Goal: Task Accomplishment & Management: Complete application form

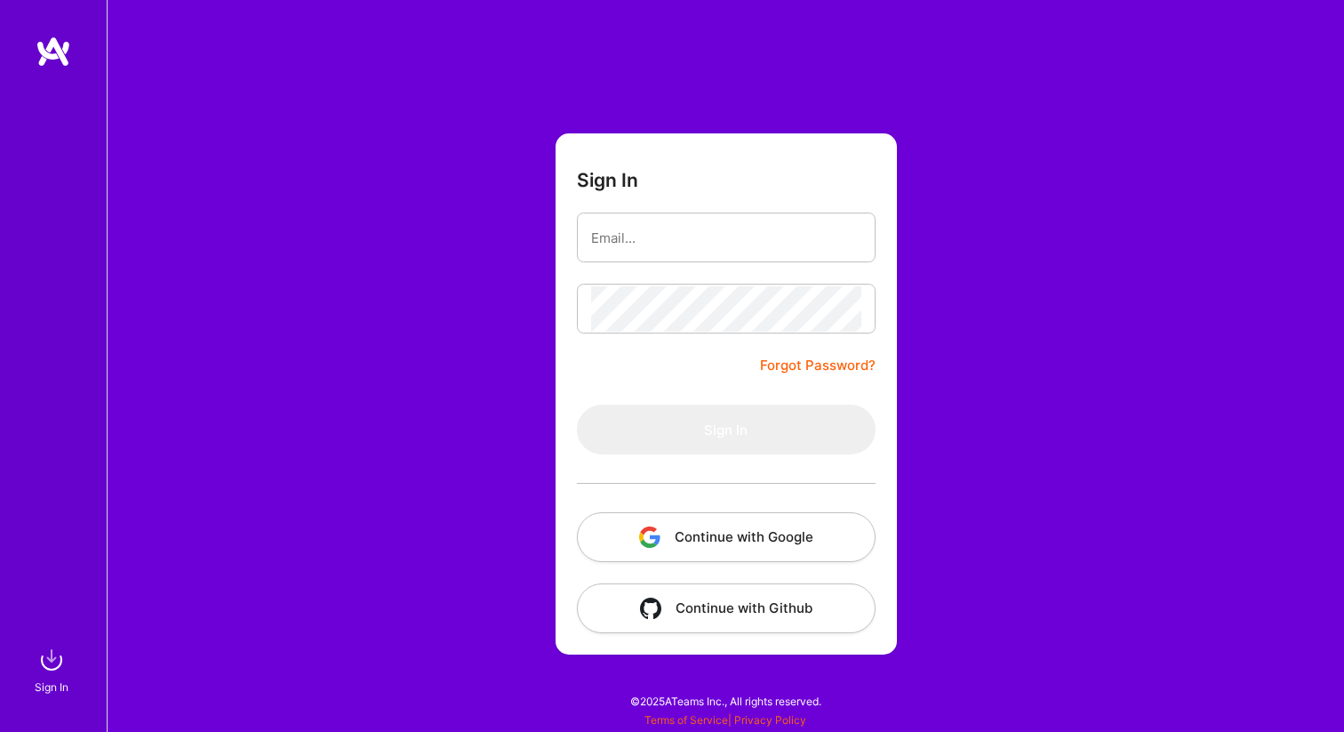
click at [762, 533] on button "Continue with Google" at bounding box center [726, 537] width 299 height 50
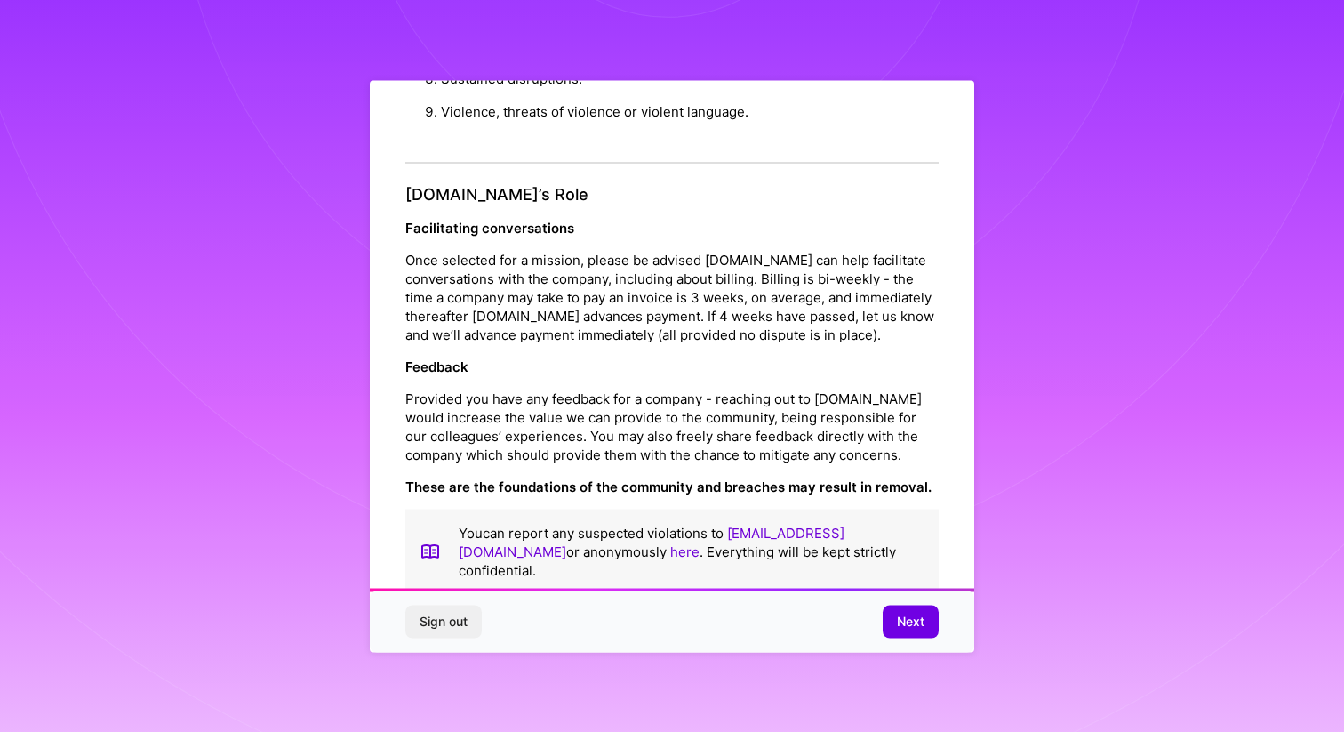
scroll to position [1874, 0]
click at [917, 622] on span "Next" at bounding box center [911, 622] width 28 height 18
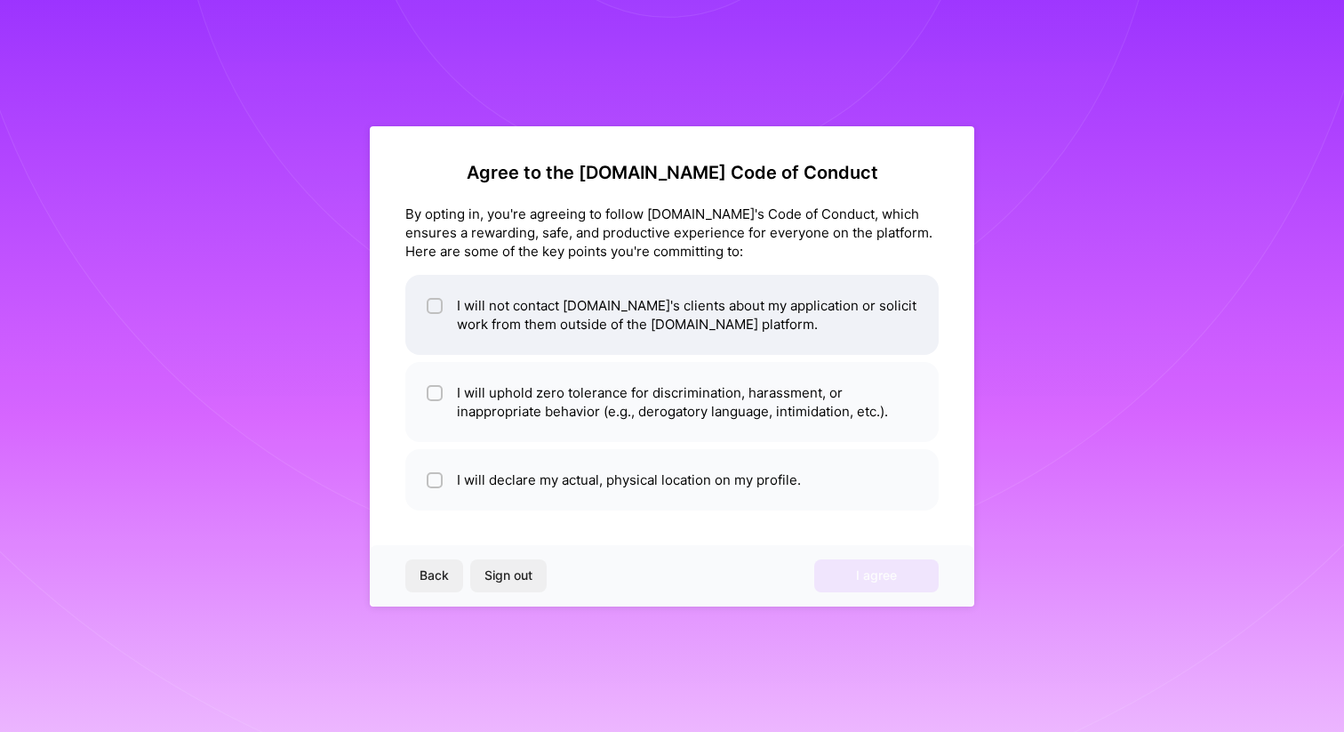
click at [559, 336] on li "I will not contact [DOMAIN_NAME]'s clients about my application or solicit work…" at bounding box center [672, 315] width 534 height 80
checkbox input "true"
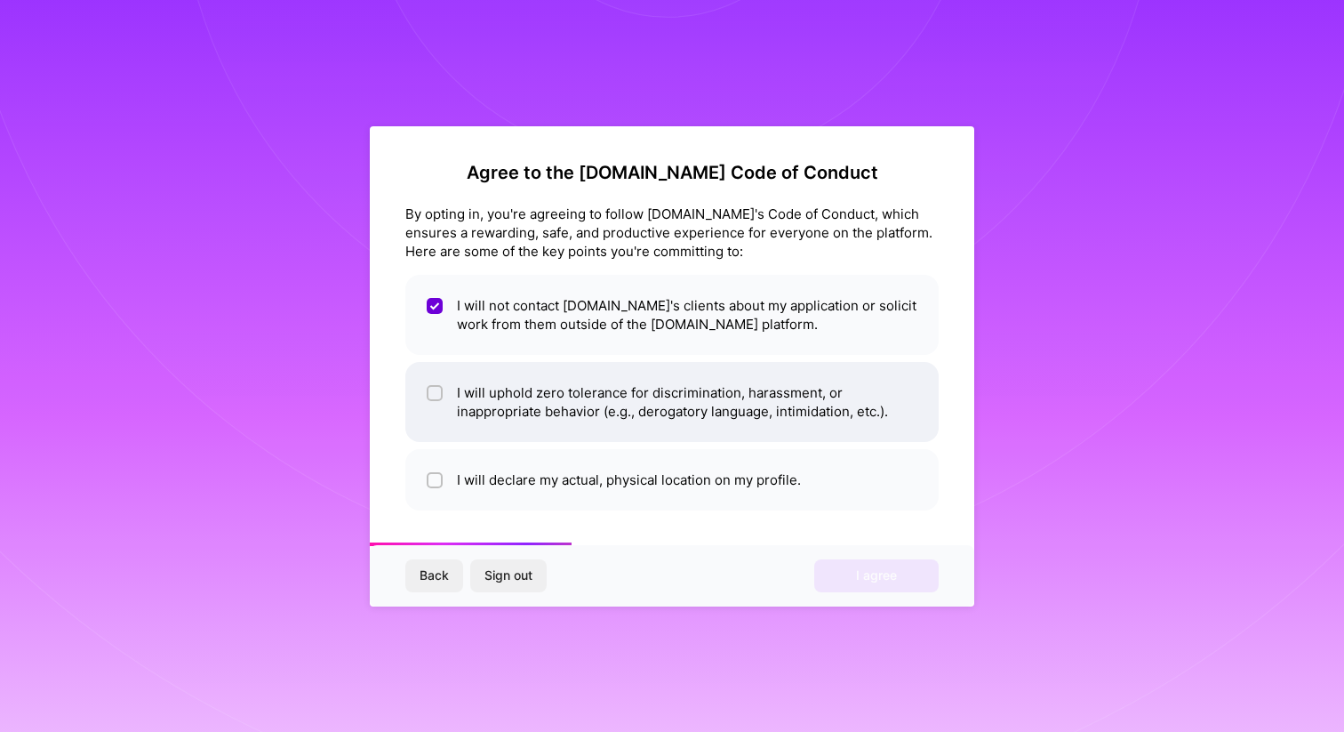
click at [559, 385] on li "I will uphold zero tolerance for discrimination, harassment, or inappropriate b…" at bounding box center [672, 402] width 534 height 80
checkbox input "true"
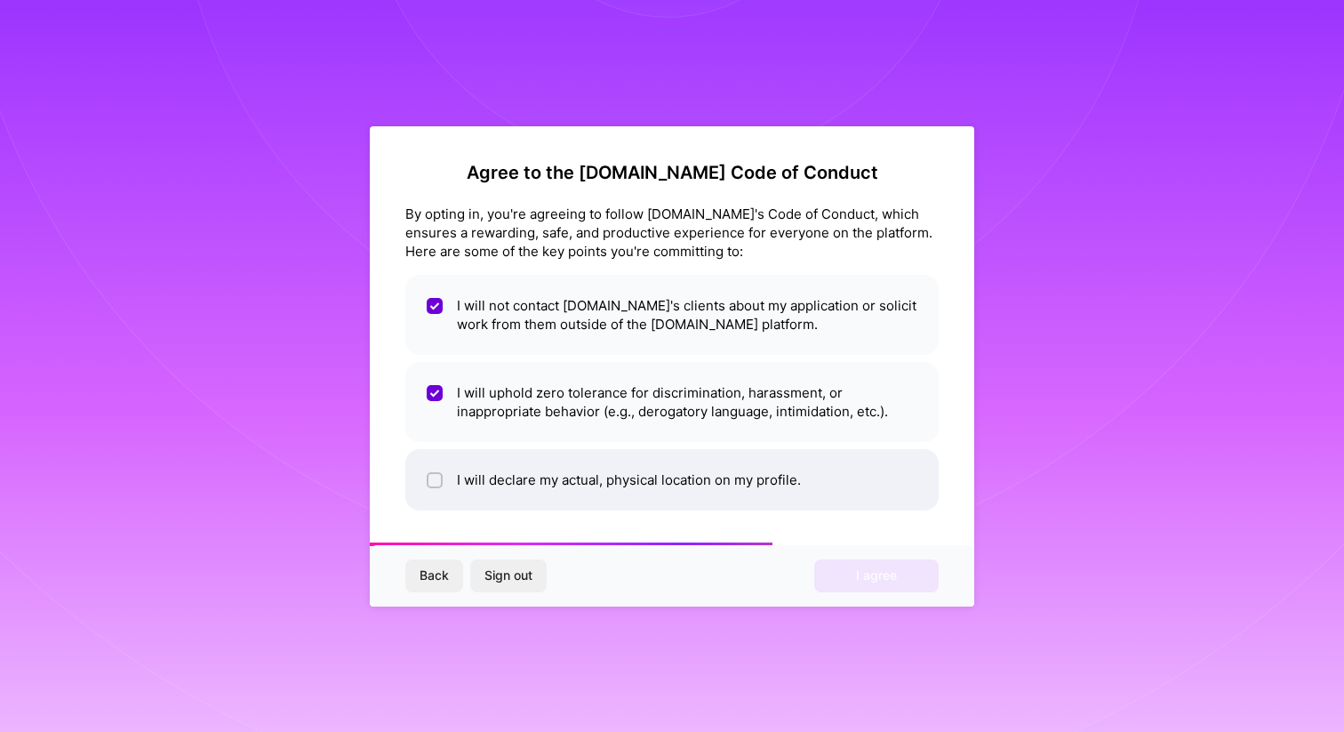
click at [559, 484] on li "I will declare my actual, physical location on my profile." at bounding box center [672, 479] width 534 height 61
checkbox input "true"
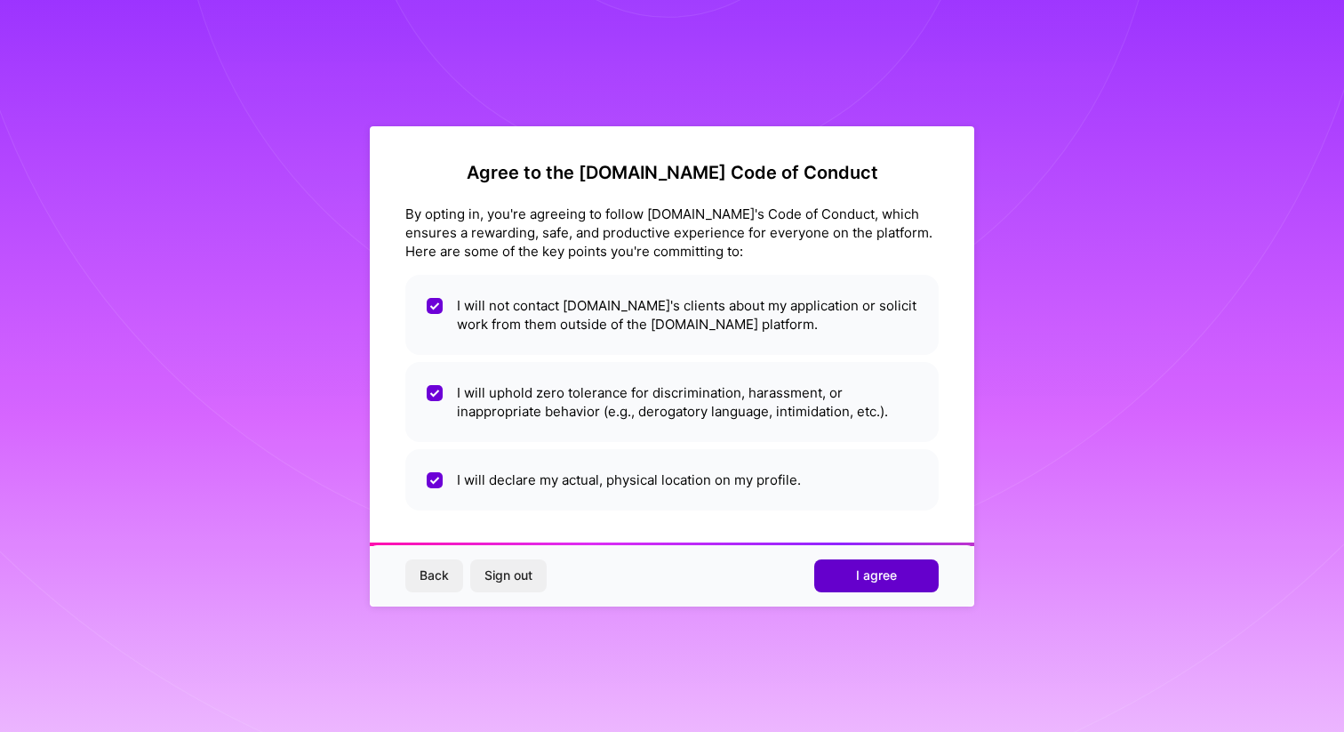
click at [900, 580] on button "I agree" at bounding box center [876, 575] width 124 height 32
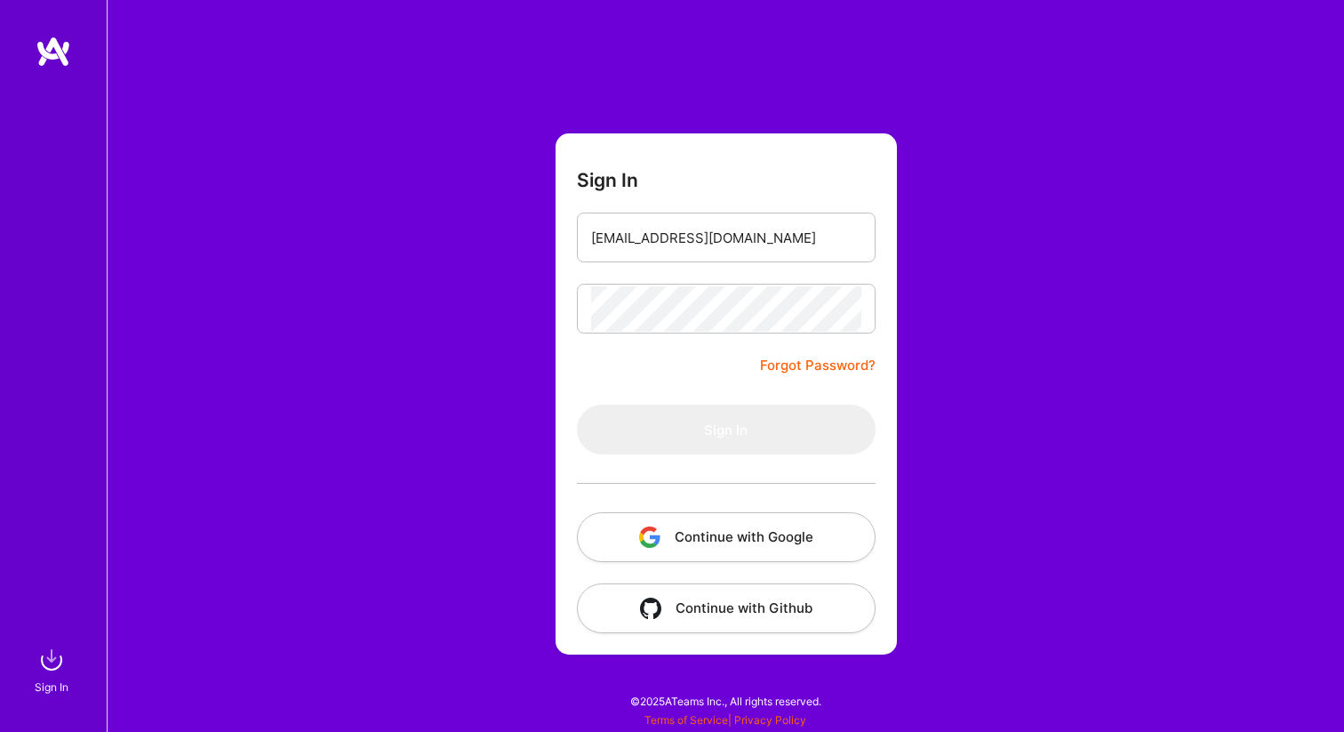
type input "[EMAIL_ADDRESS][DOMAIN_NAME]"
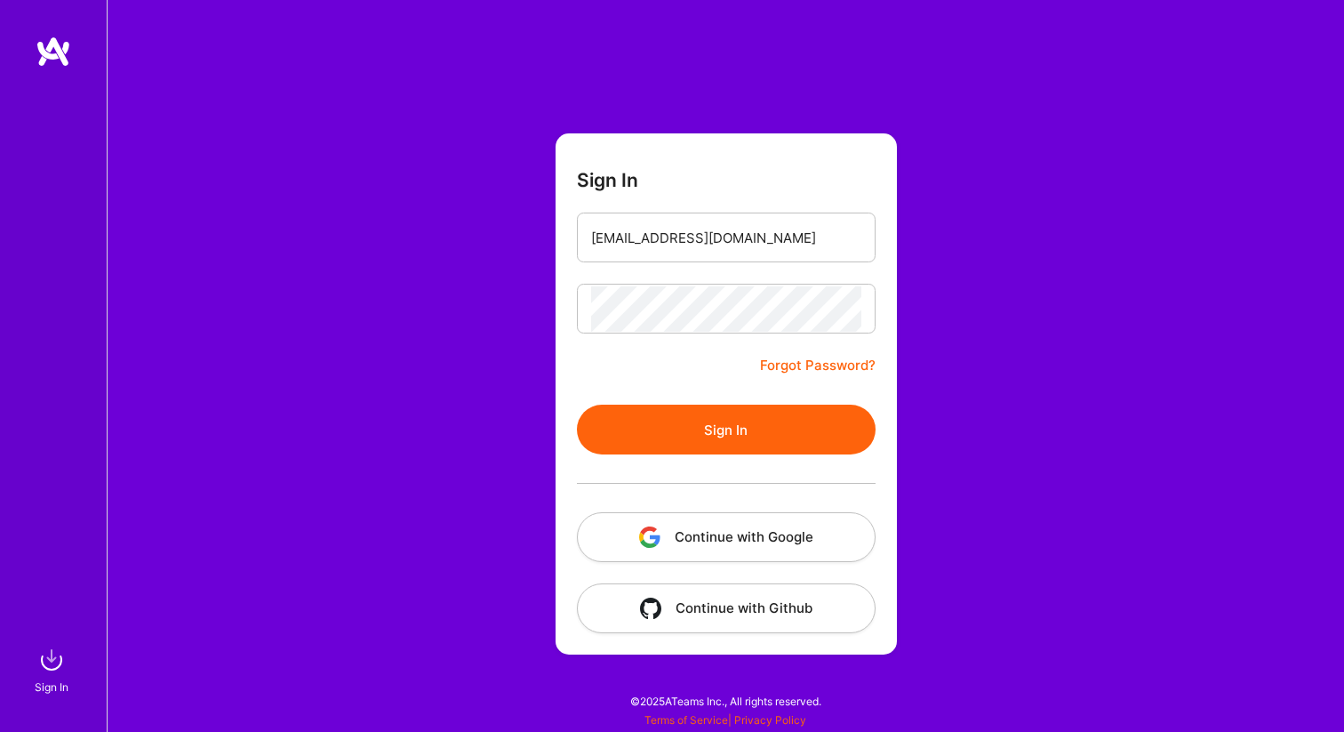
click at [662, 434] on button "Sign In" at bounding box center [726, 430] width 299 height 50
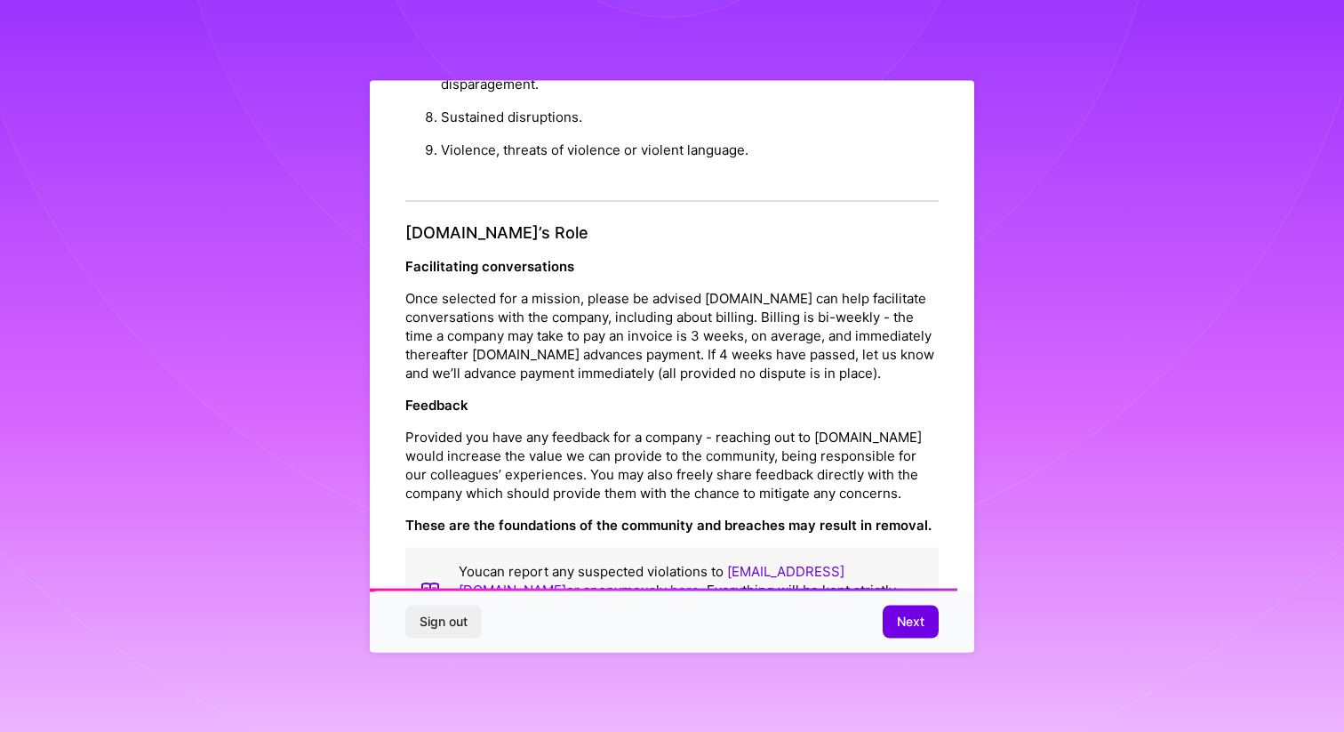
scroll to position [1874, 0]
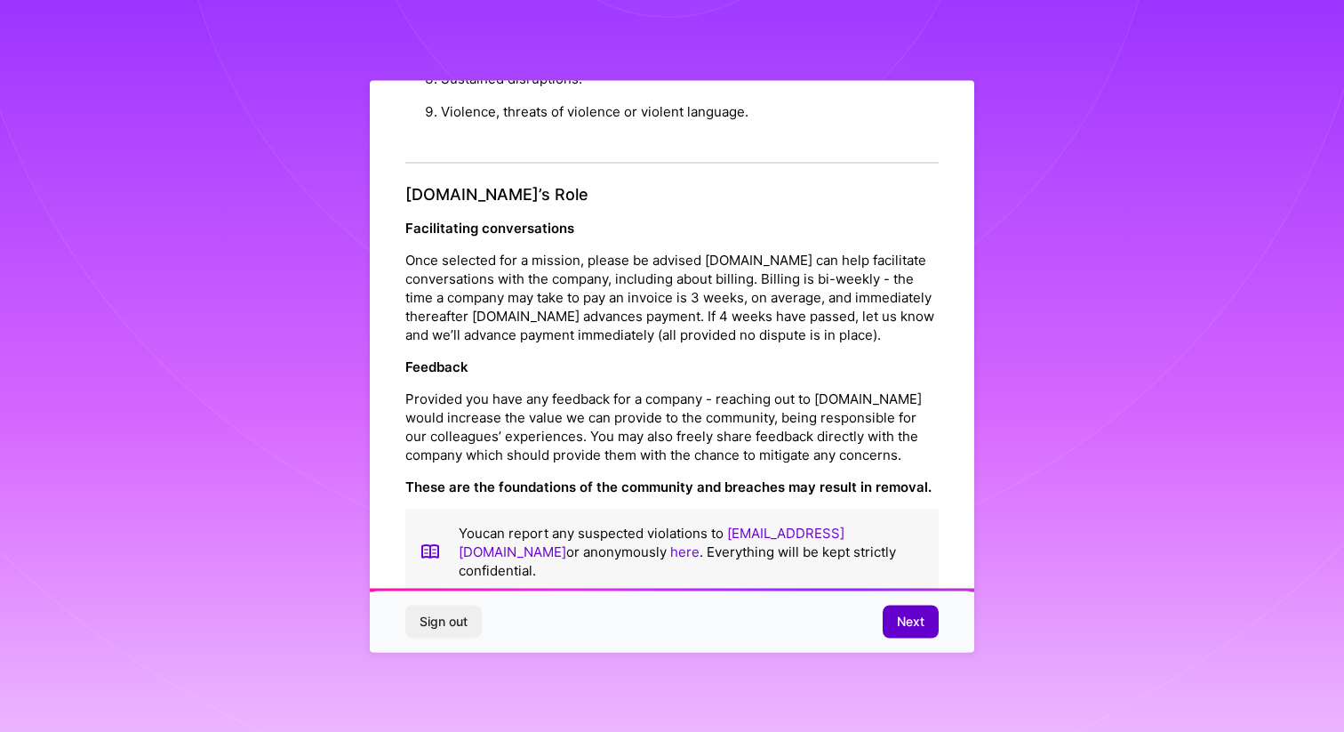
click at [894, 612] on button "Next" at bounding box center [911, 622] width 56 height 32
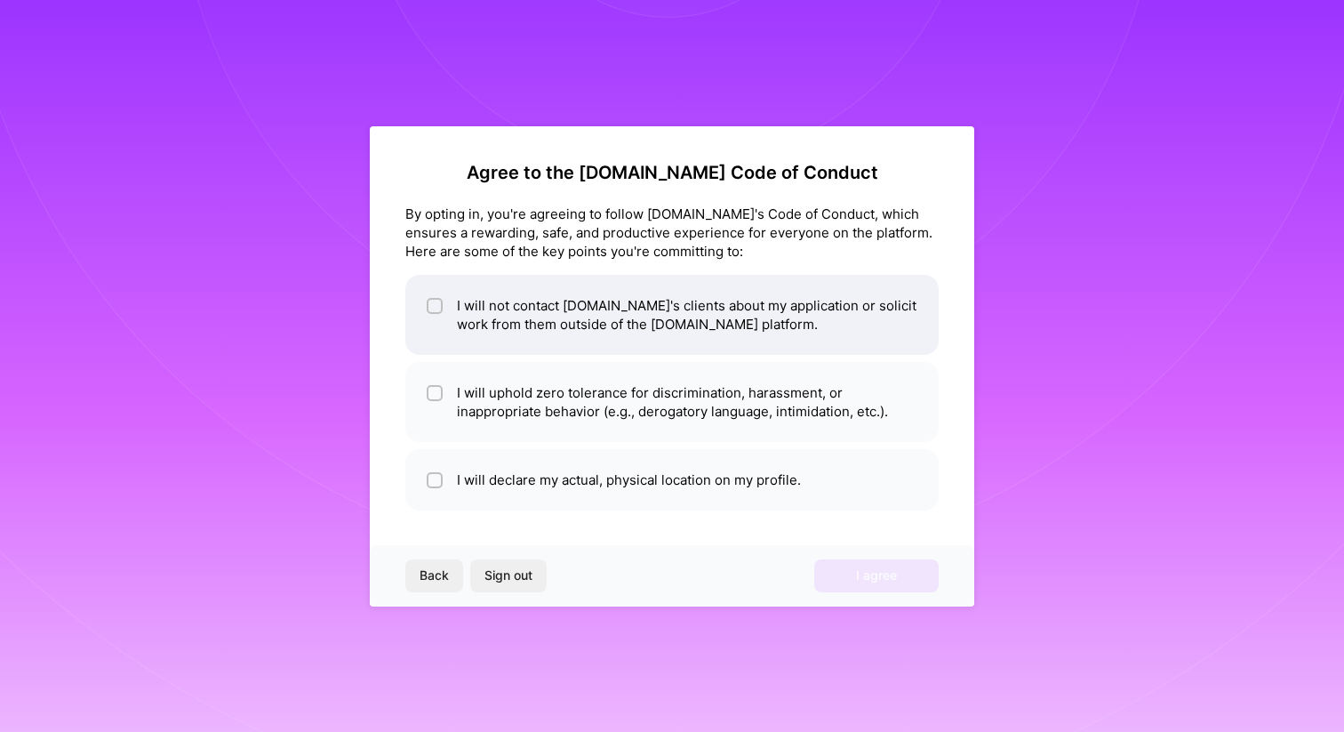
click at [628, 337] on li "I will not contact [DOMAIN_NAME]'s clients about my application or solicit work…" at bounding box center [672, 315] width 534 height 80
checkbox input "true"
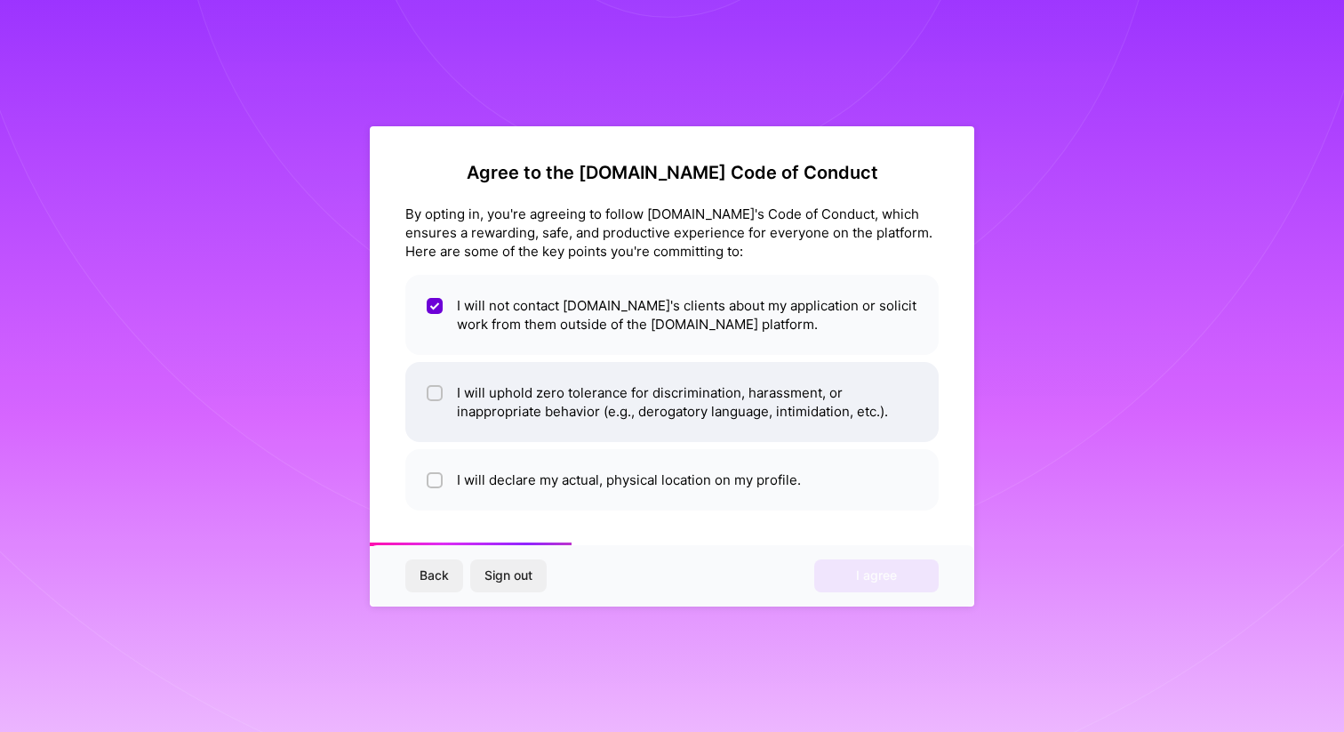
click at [628, 391] on li "I will uphold zero tolerance for discrimination, harassment, or inappropriate b…" at bounding box center [672, 402] width 534 height 80
checkbox input "true"
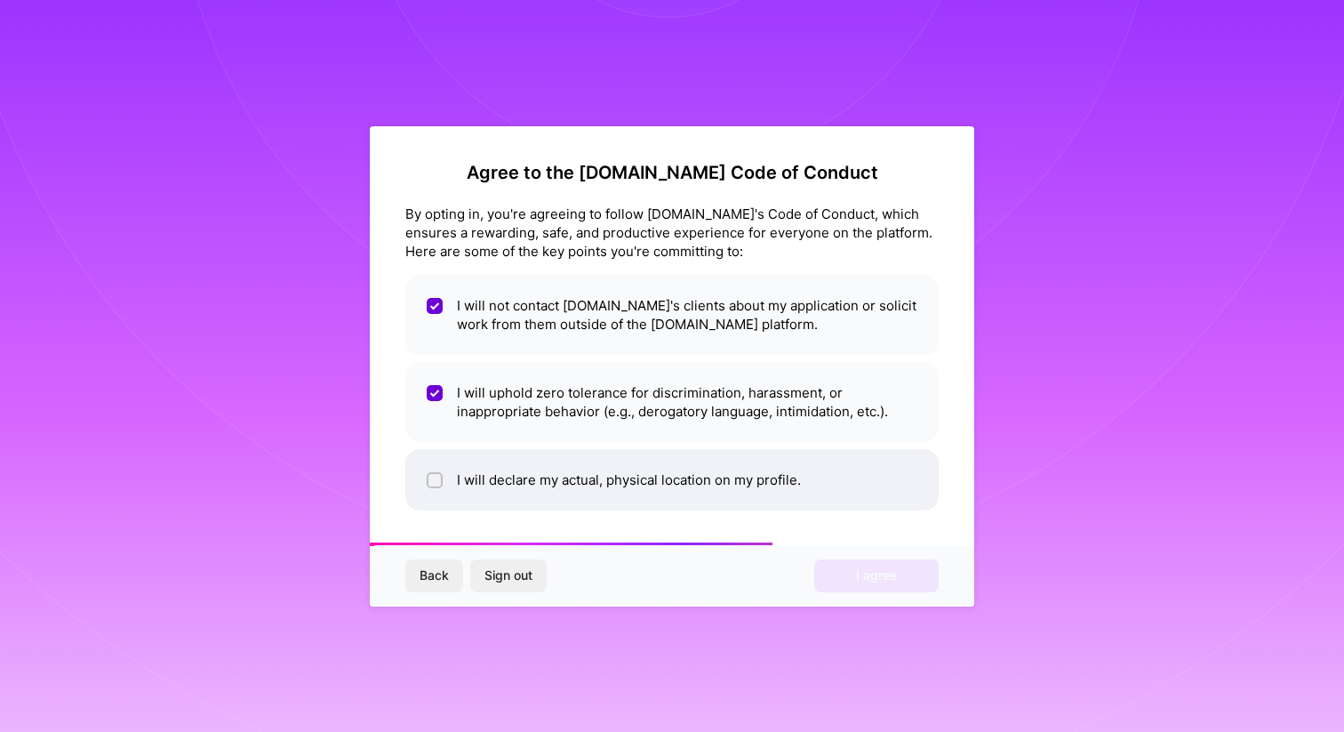
click at [628, 485] on li "I will declare my actual, physical location on my profile." at bounding box center [672, 479] width 534 height 61
checkbox input "true"
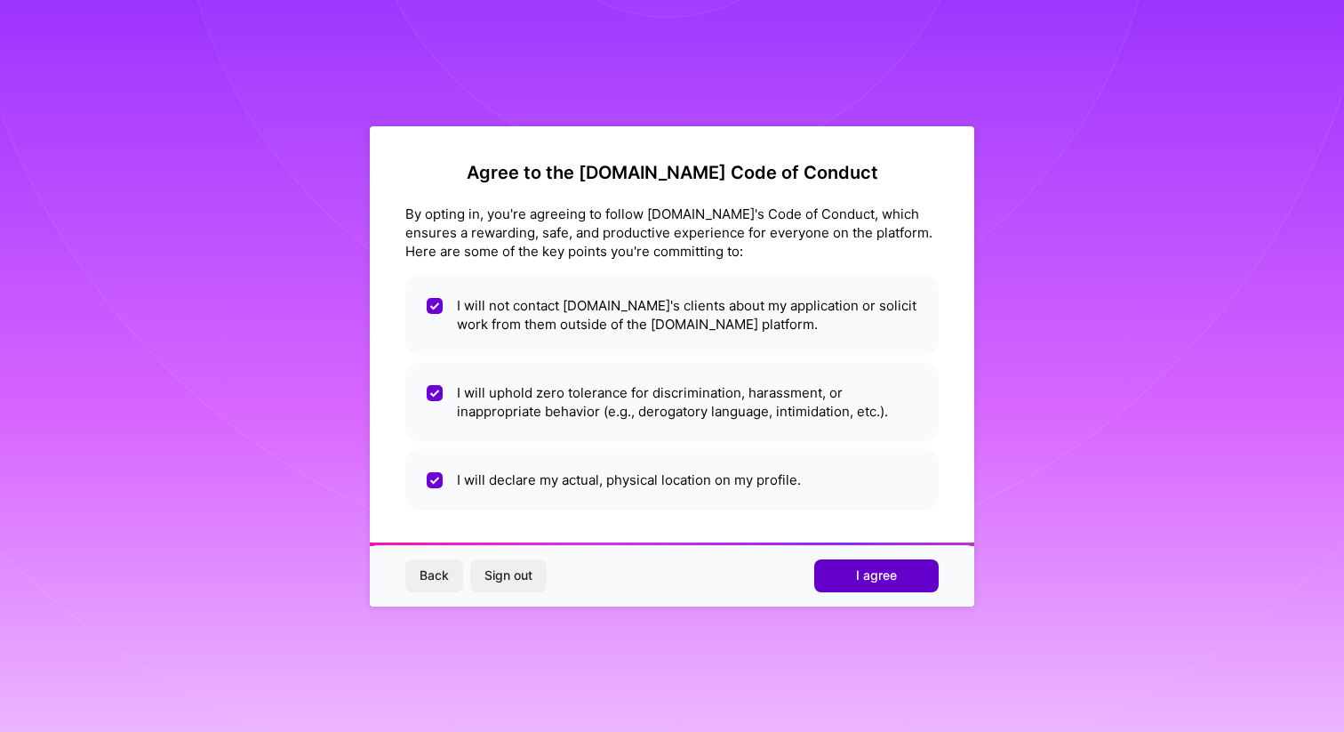
click at [887, 565] on button "I agree" at bounding box center [876, 575] width 124 height 32
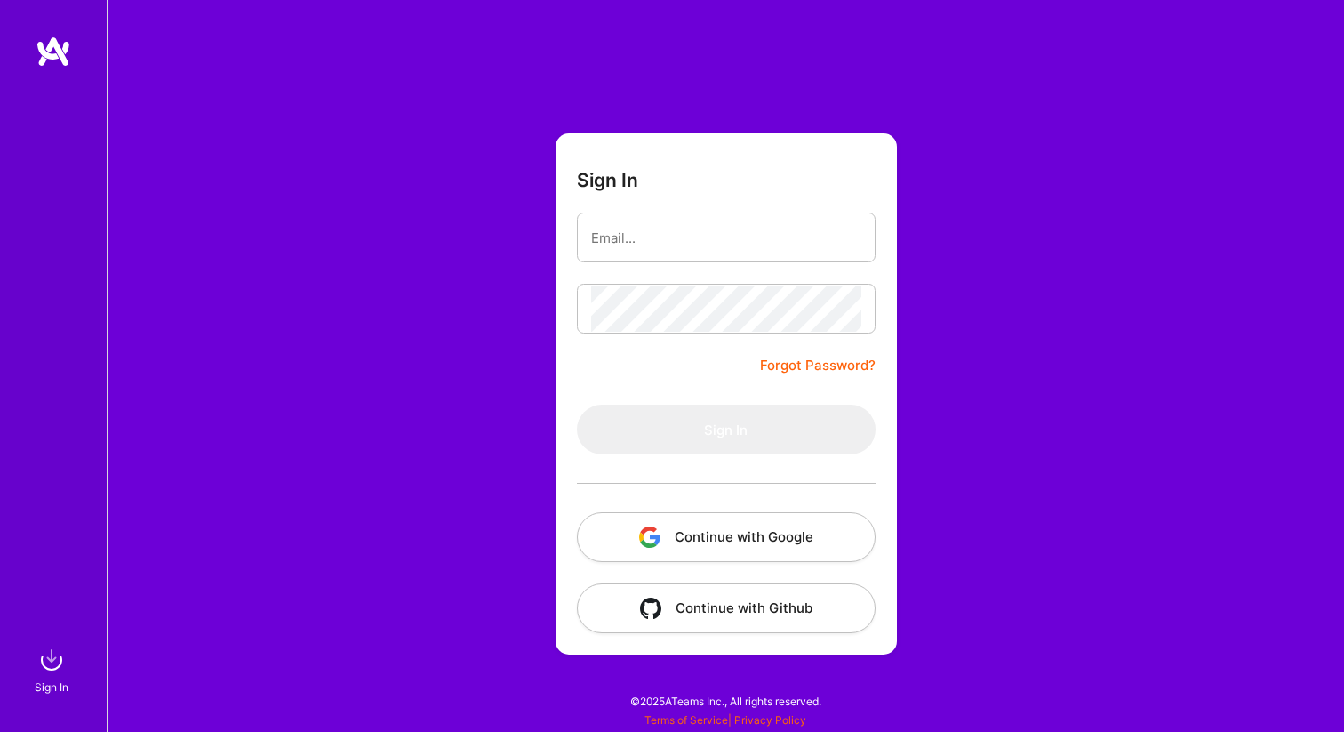
click at [690, 533] on button "Continue with Google" at bounding box center [726, 537] width 299 height 50
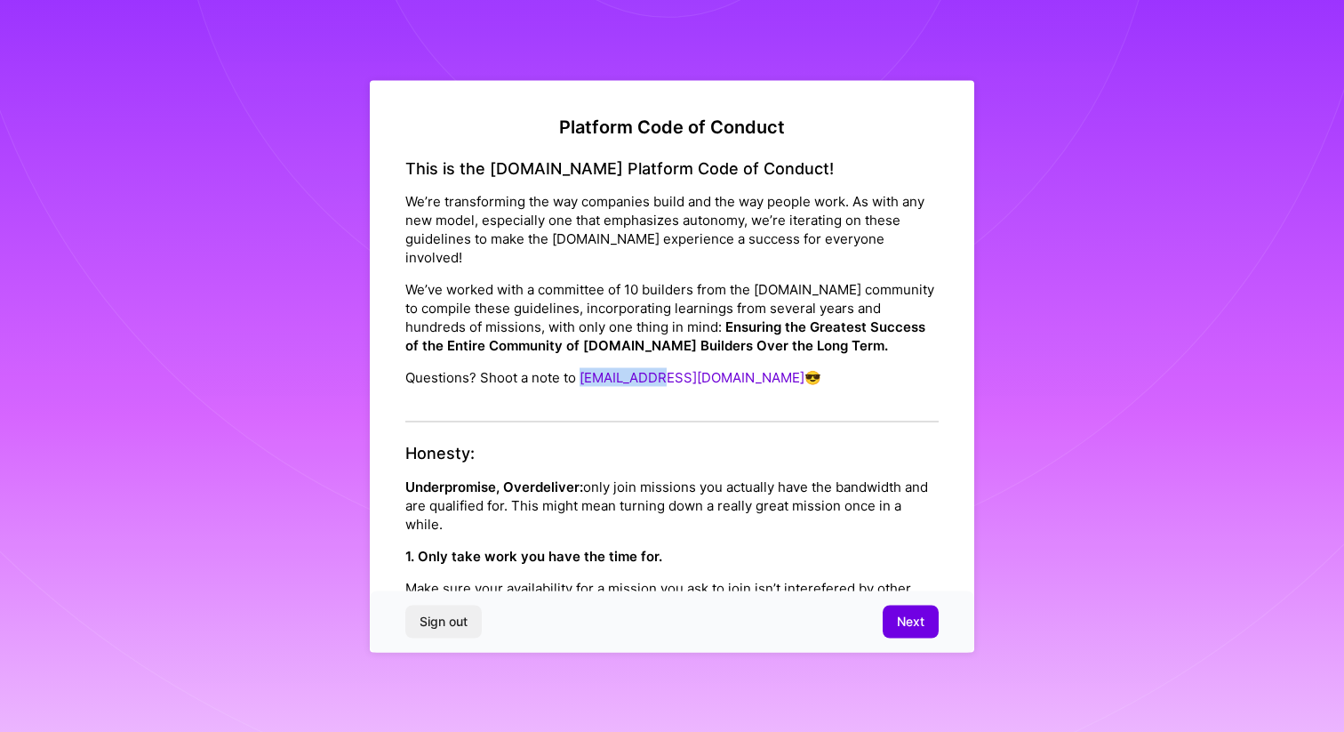
drag, startPoint x: 578, startPoint y: 356, endPoint x: 662, endPoint y: 357, distance: 84.5
click at [662, 368] on p "Questions? Shoot a note to [EMAIL_ADDRESS][DOMAIN_NAME] 😎" at bounding box center [672, 377] width 534 height 19
copy link "[EMAIL_ADDRESS][DOMAIN_NAME]"
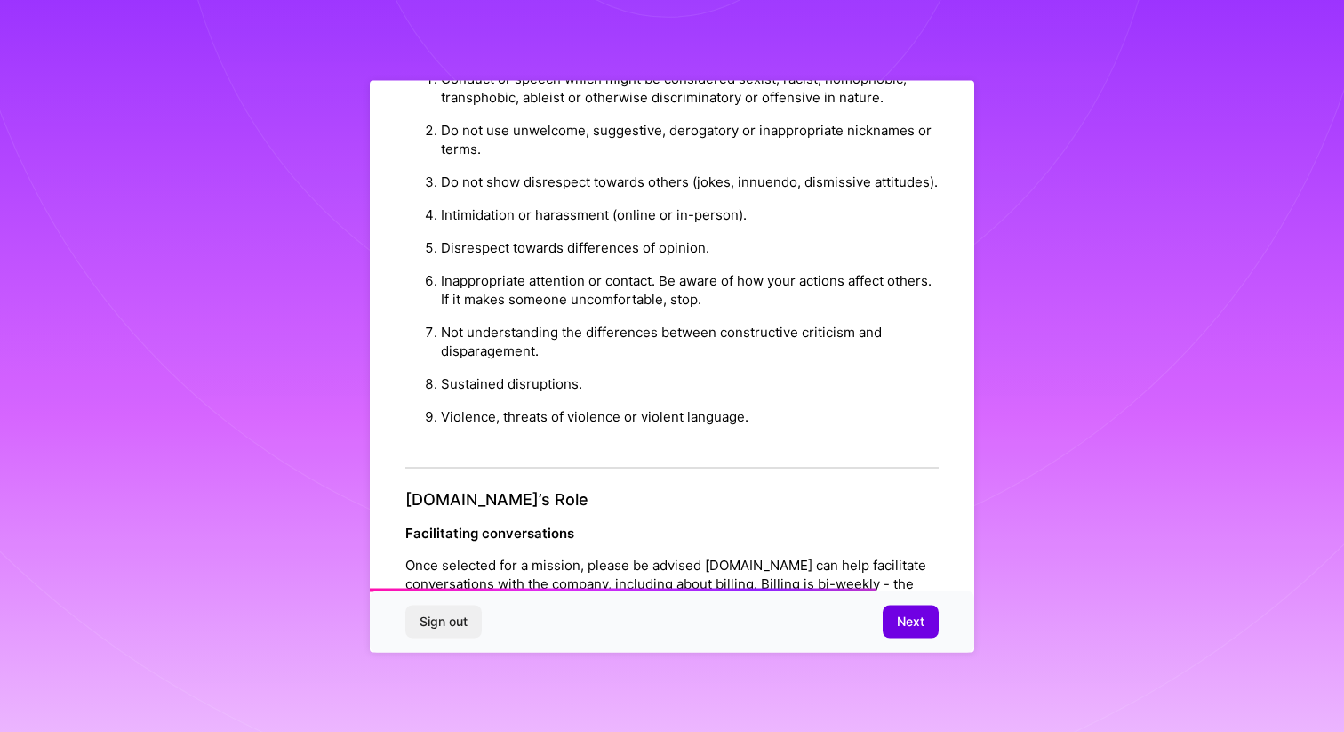
scroll to position [1874, 0]
